Goal: Transaction & Acquisition: Purchase product/service

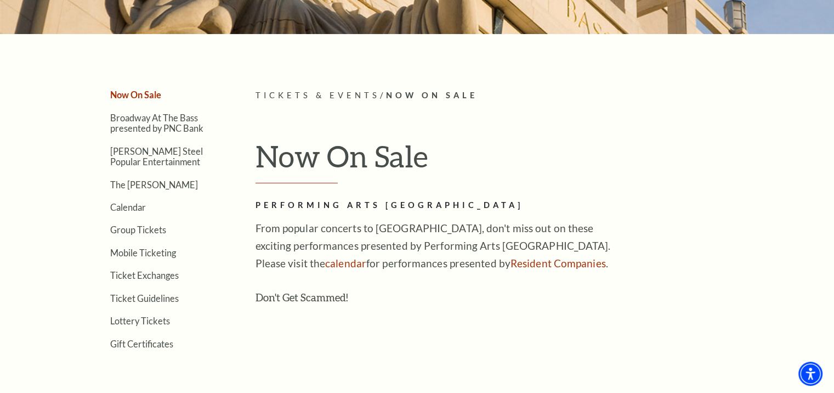
scroll to position [219, 0]
drag, startPoint x: 141, startPoint y: 150, endPoint x: 135, endPoint y: 150, distance: 6.1
click at [140, 150] on link "[PERSON_NAME] Steel Popular Entertainment" at bounding box center [156, 156] width 93 height 21
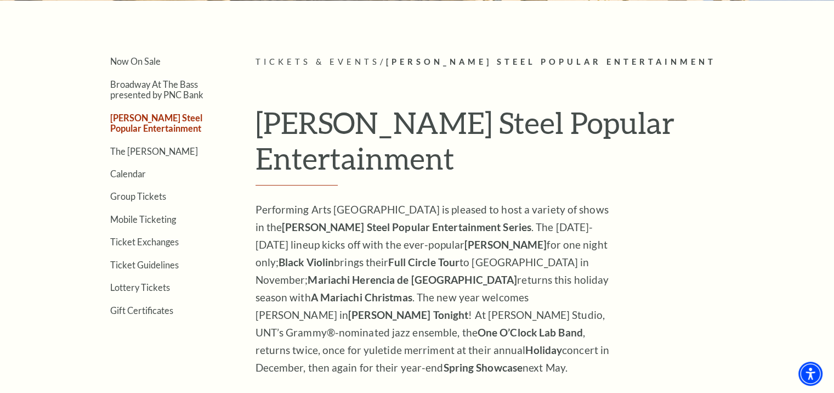
scroll to position [164, 0]
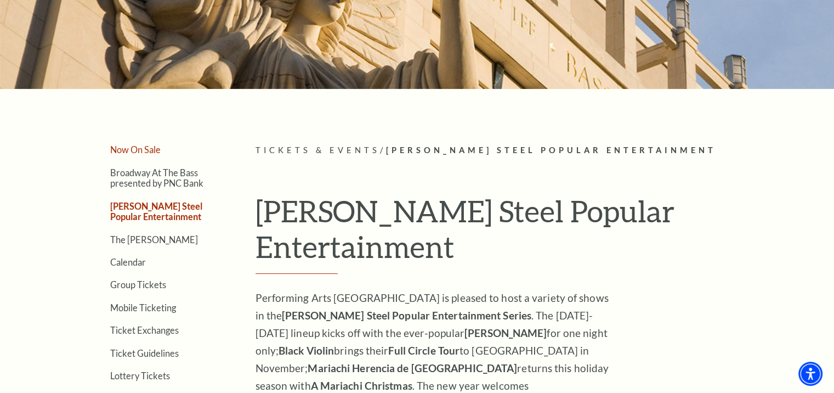
click at [137, 147] on link "Now On Sale" at bounding box center [135, 149] width 50 height 10
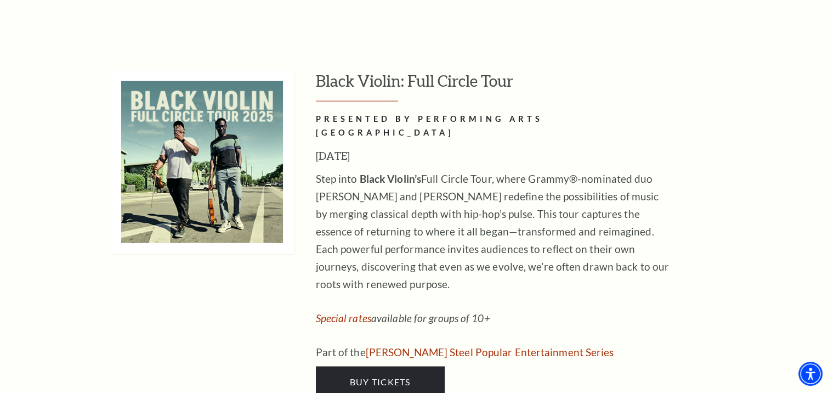
scroll to position [2575, 0]
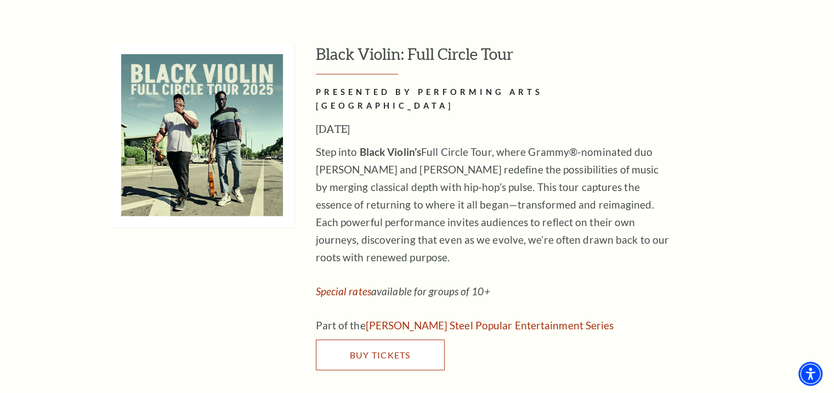
click at [379, 349] on span "Buy Tickets" at bounding box center [379, 354] width 61 height 10
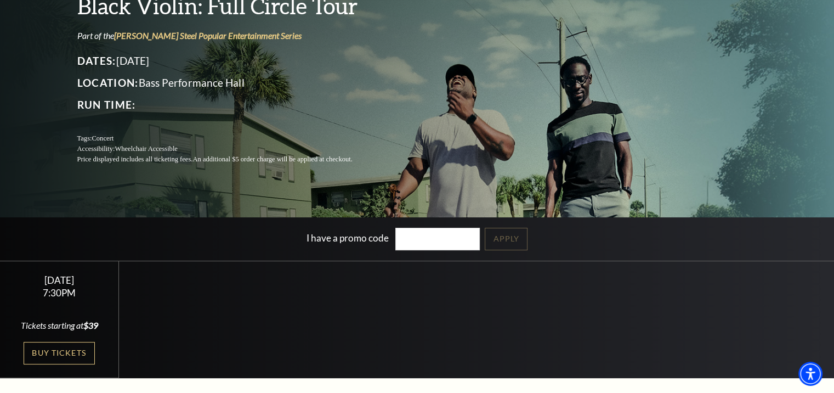
scroll to position [110, 0]
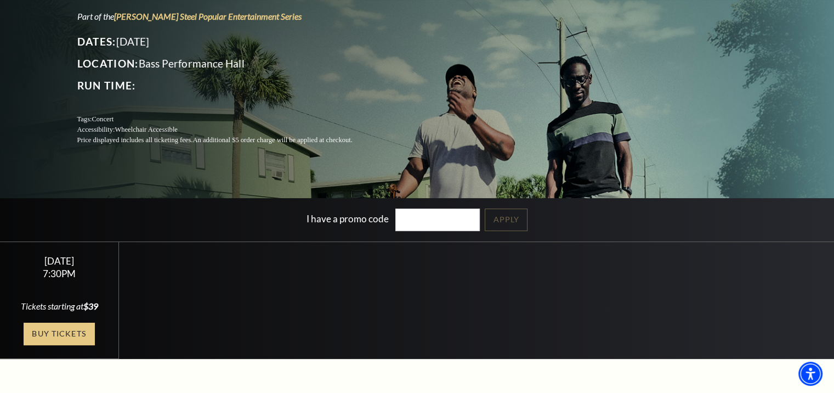
click at [69, 328] on link "Buy Tickets" at bounding box center [59, 333] width 71 height 22
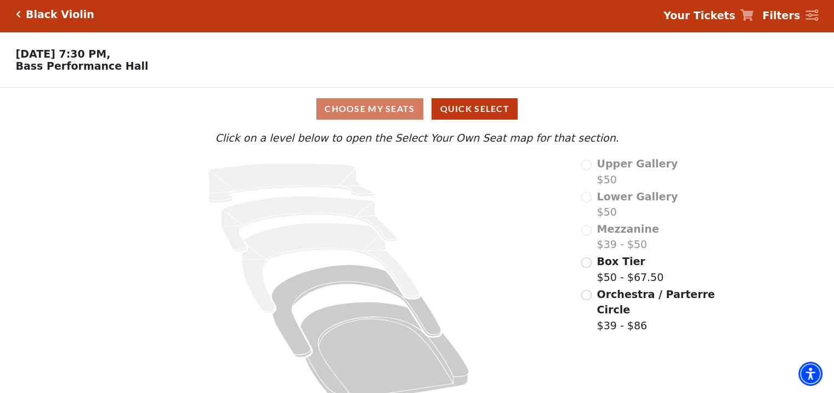
scroll to position [25, 0]
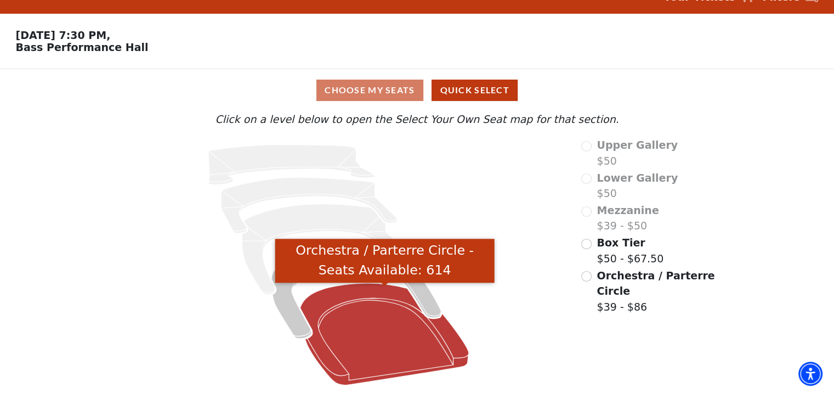
click at [376, 327] on icon "Orchestra / Parterre Circle - Seats Available: 614" at bounding box center [384, 334] width 169 height 102
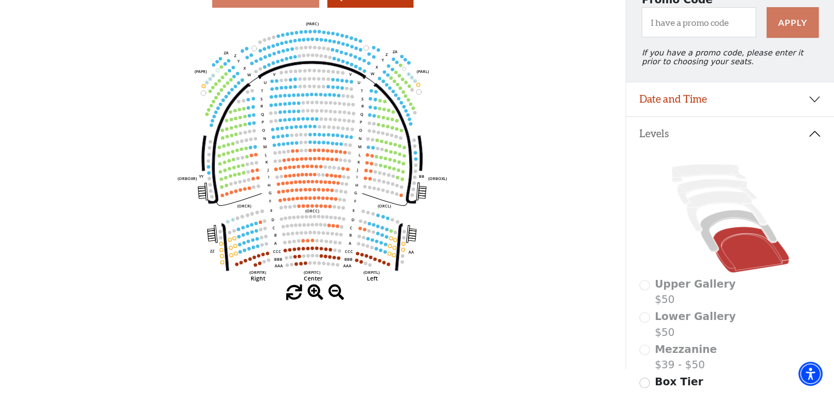
scroll to position [50, 0]
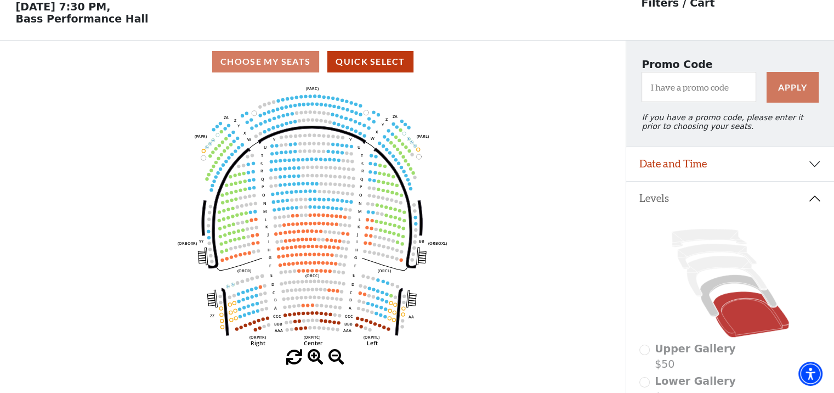
click at [245, 66] on div "Choose My Seats Quick Select" at bounding box center [313, 61] width 626 height 21
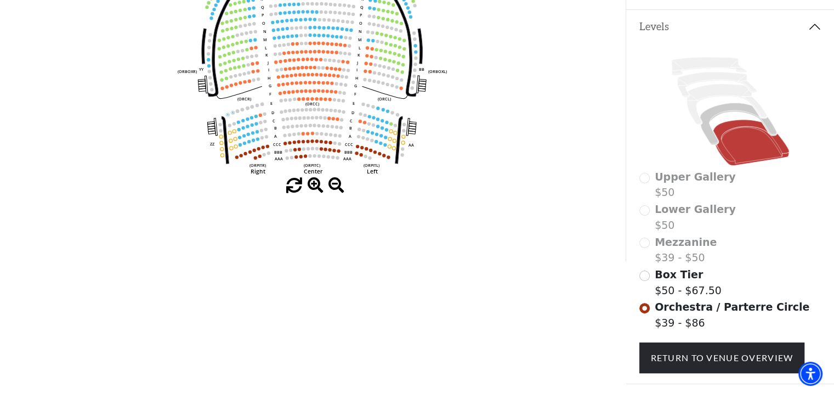
scroll to position [123, 0]
